Goal: Task Accomplishment & Management: Use online tool/utility

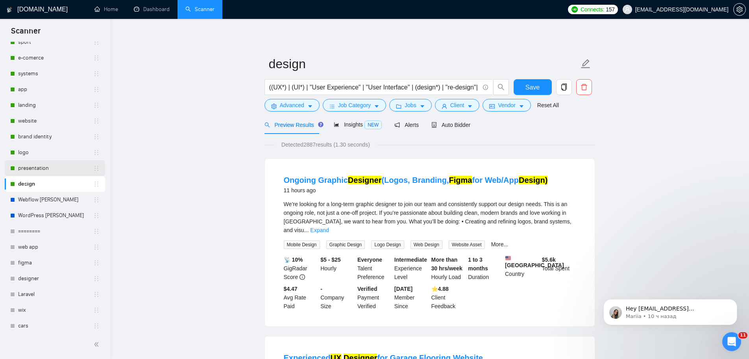
scroll to position [157, 0]
click at [44, 198] on link "Webflow [PERSON_NAME]" at bounding box center [55, 198] width 75 height 16
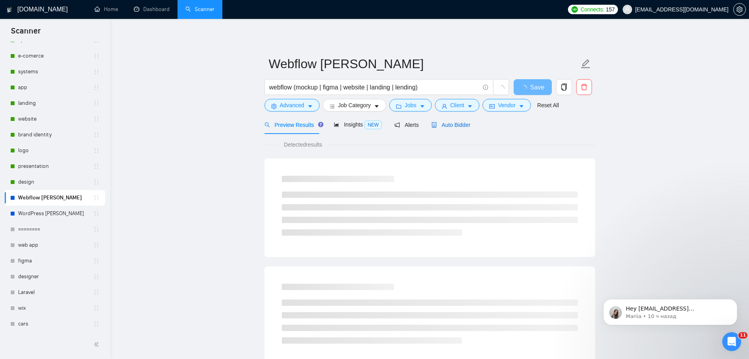
click at [456, 122] on span "Auto Bidder" at bounding box center [450, 125] width 39 height 6
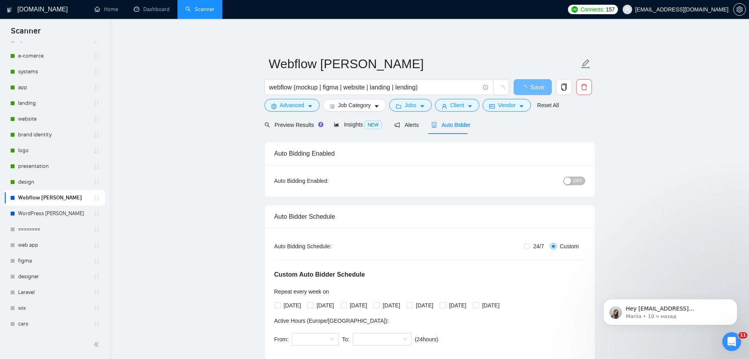
radio input "true"
radio input "false"
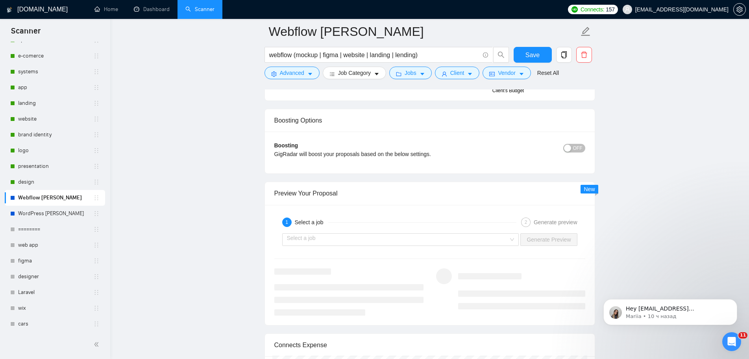
scroll to position [1457, 0]
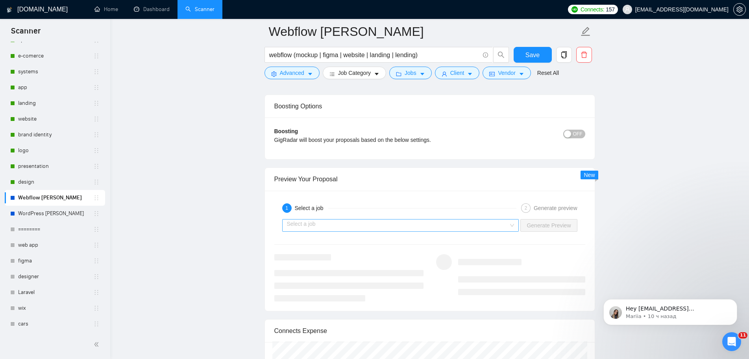
click at [515, 226] on div "Select a job" at bounding box center [400, 225] width 237 height 13
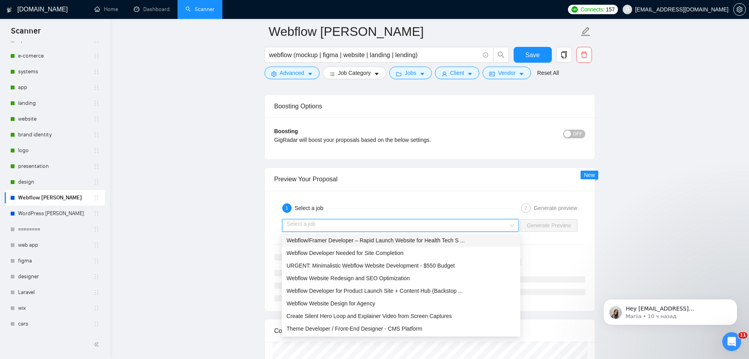
click at [468, 241] on div "Webflow/Framer Developer – Rapid Launch Website for Health Tech S ..." at bounding box center [401, 240] width 229 height 9
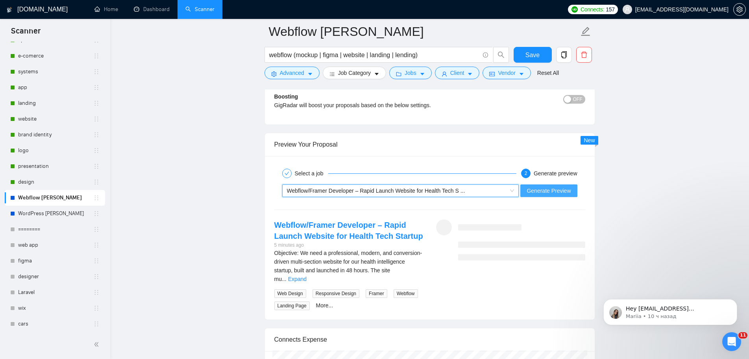
scroll to position [1535, 0]
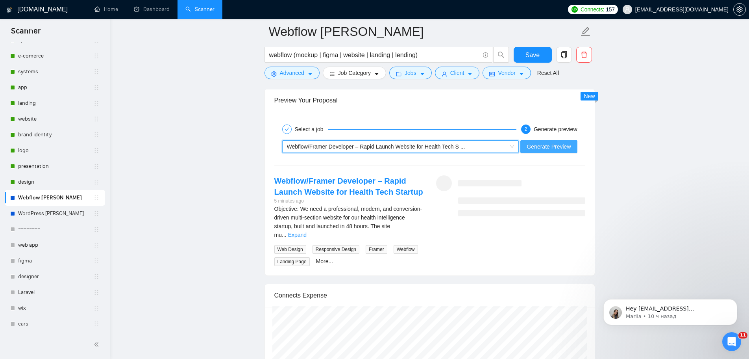
click at [555, 150] on span "Generate Preview" at bounding box center [549, 146] width 44 height 9
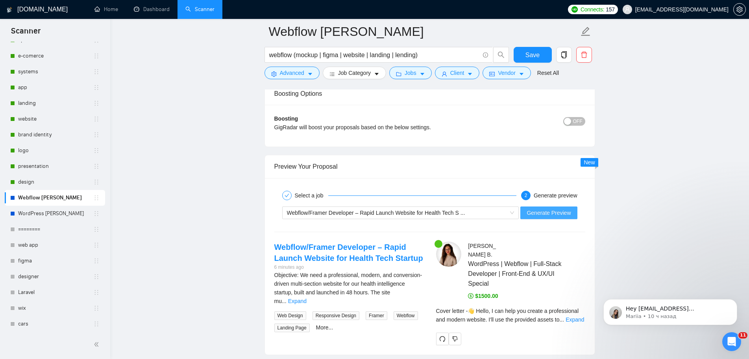
scroll to position [1498, 0]
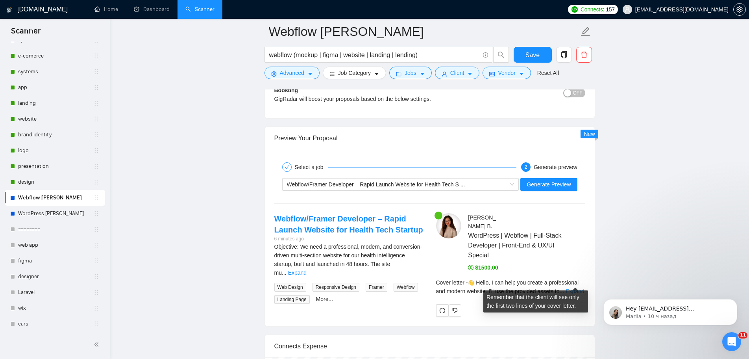
click at [572, 288] on link "Expand" at bounding box center [575, 291] width 19 height 6
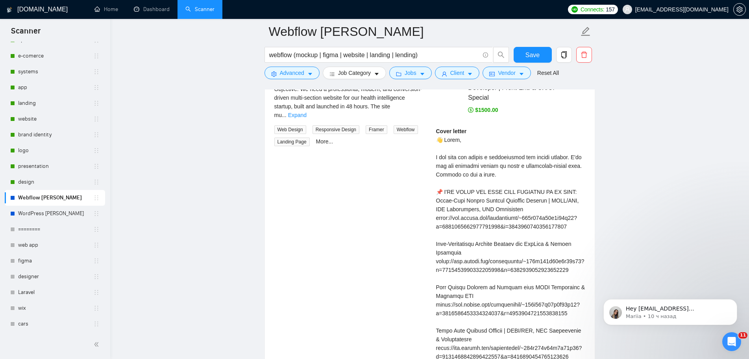
scroll to position [1694, 0]
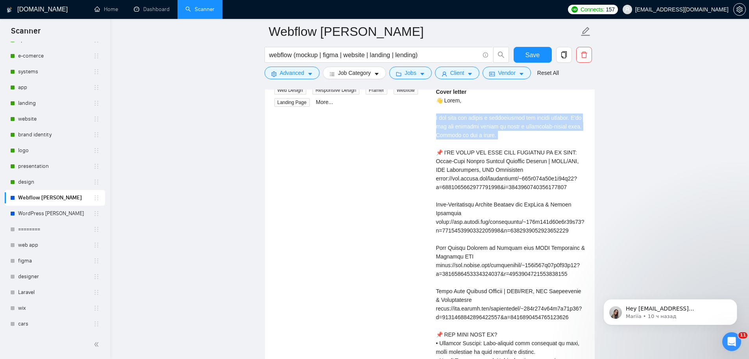
drag, startPoint x: 488, startPoint y: 131, endPoint x: 433, endPoint y: 111, distance: 59.0
click at [433, 111] on div "[PERSON_NAME] WordPress | Webflow | Full-Stack Developer | Front-End & UX/UI Sp…" at bounding box center [511, 305] width 162 height 578
click at [428, 94] on div at bounding box center [428, 94] width 0 height 0
click at [546, 126] on div "Cover letter" at bounding box center [510, 329] width 149 height 485
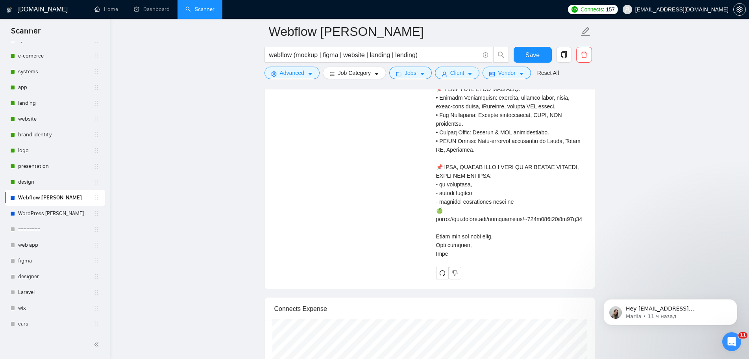
scroll to position [2009, 0]
drag, startPoint x: 438, startPoint y: 130, endPoint x: 569, endPoint y: 243, distance: 173.3
click at [569, 243] on div "Cover letter" at bounding box center [510, 14] width 149 height 485
copy div "👋 Lorem, I dol sita con adipis e seddoeiusmod tem incidi utlabor. E'do mag ali …"
